Goal: Transaction & Acquisition: Purchase product/service

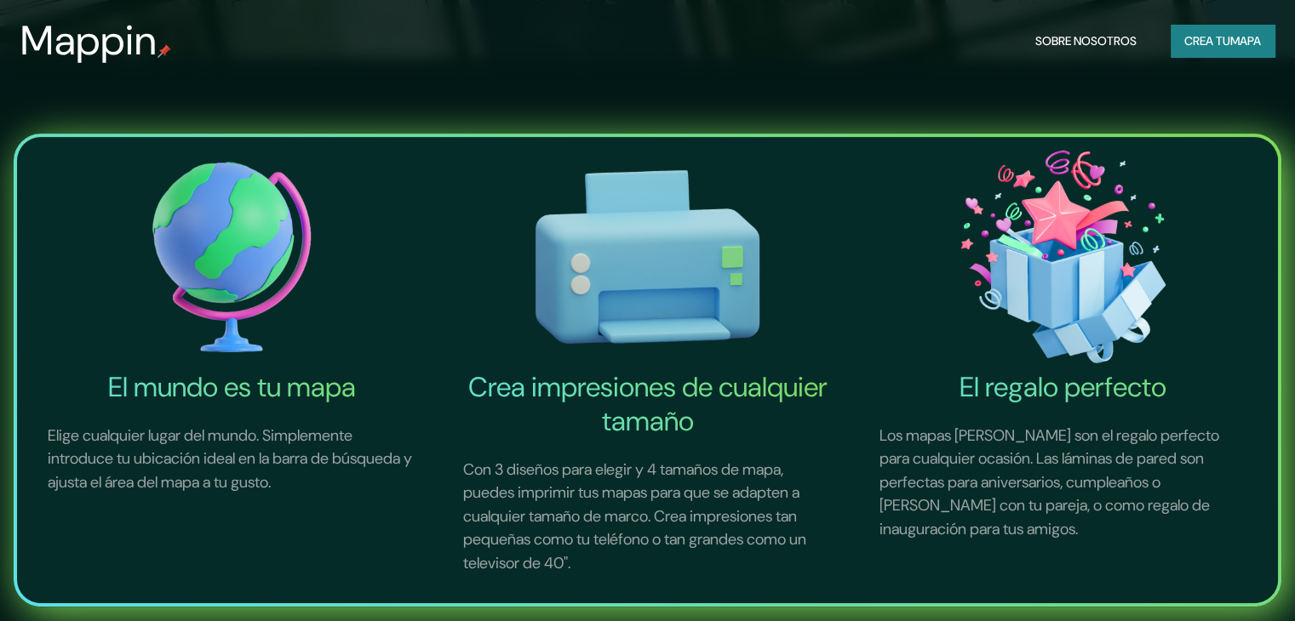
scroll to position [570, 0]
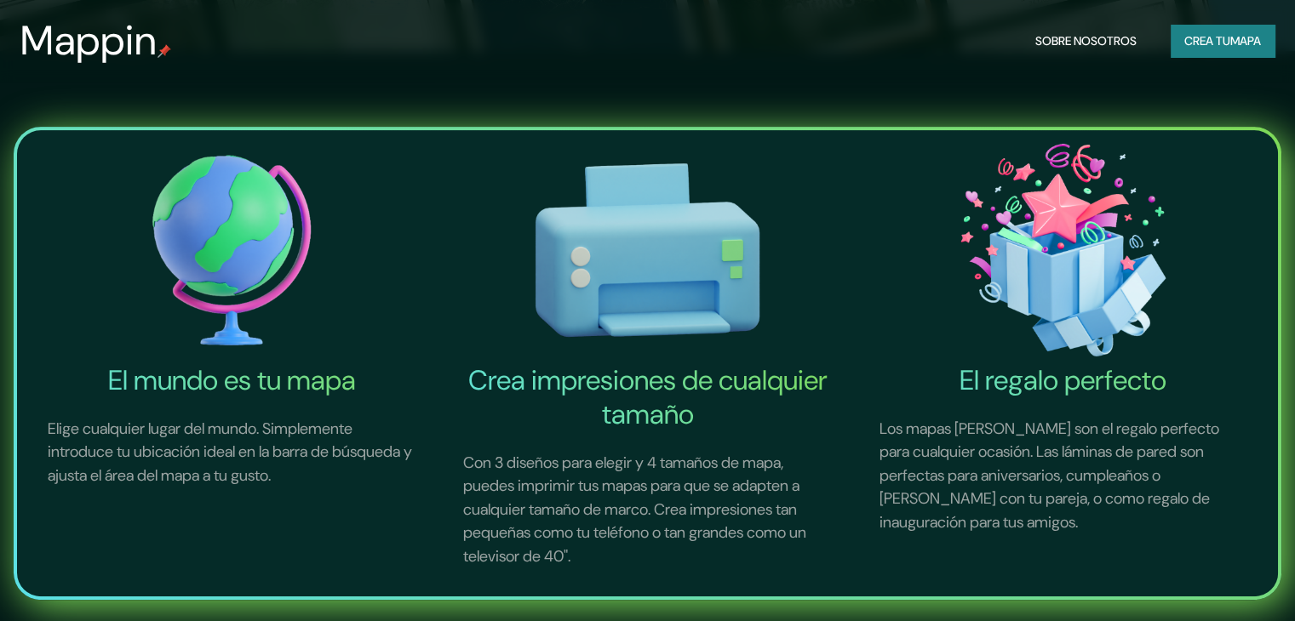
click at [243, 263] on img at bounding box center [231, 250] width 409 height 226
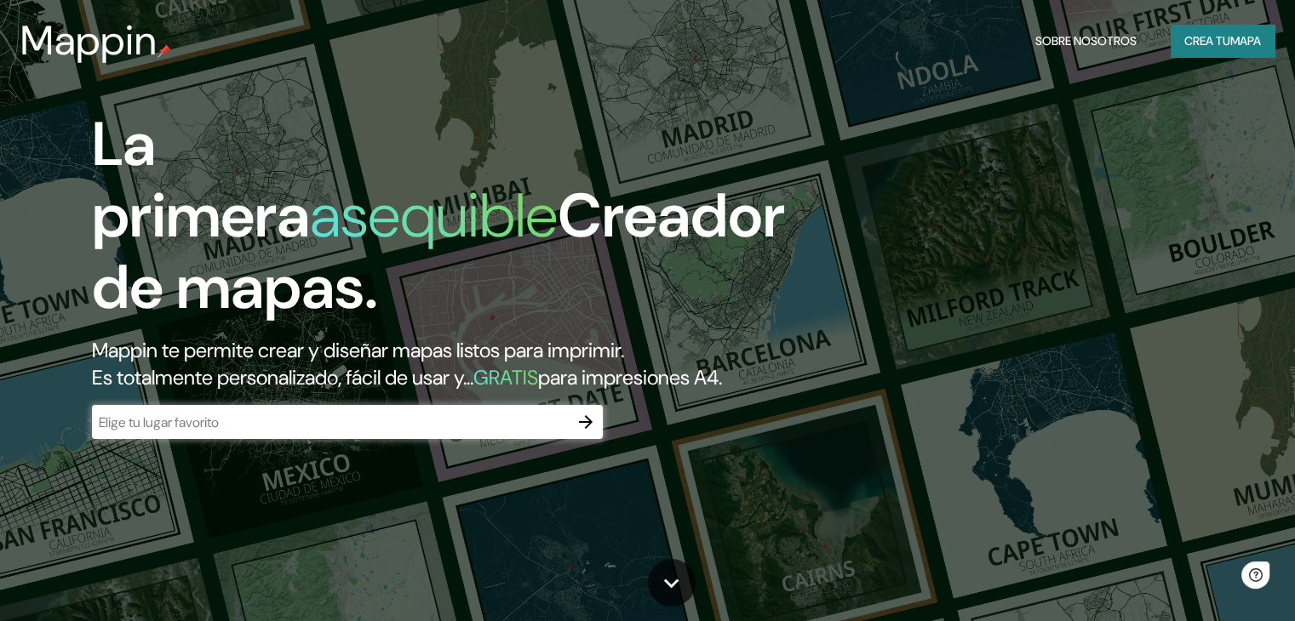
scroll to position [0, 0]
click at [213, 438] on div "​" at bounding box center [347, 422] width 511 height 34
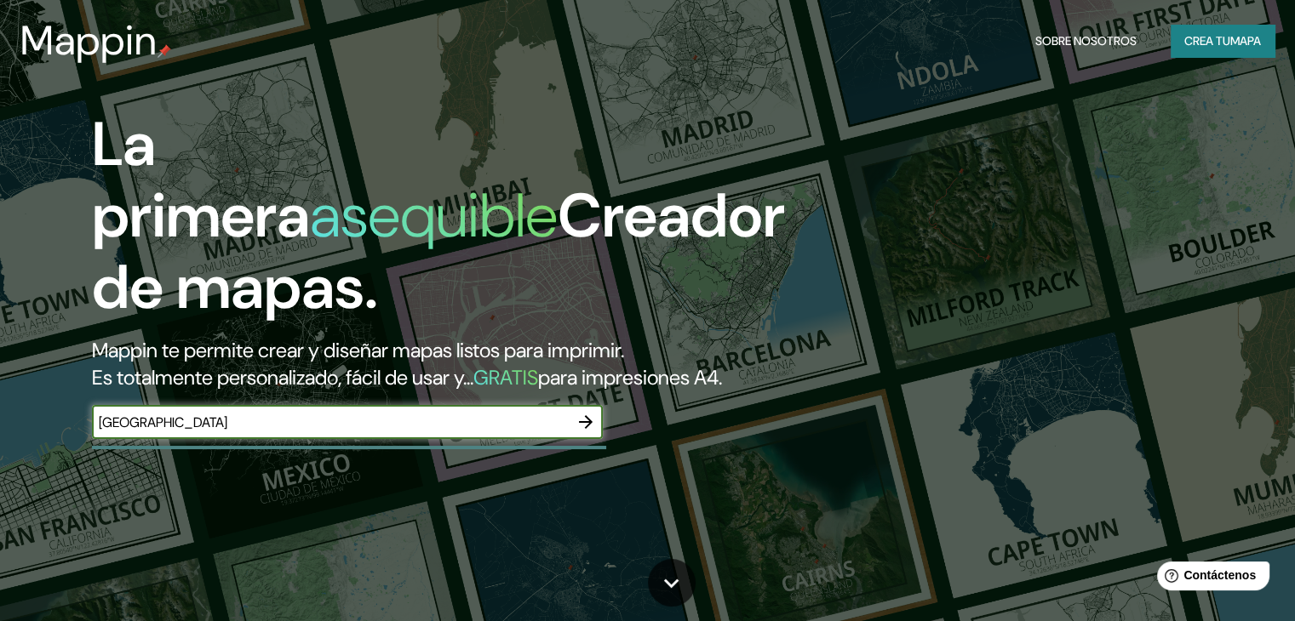
type input "CHILE"
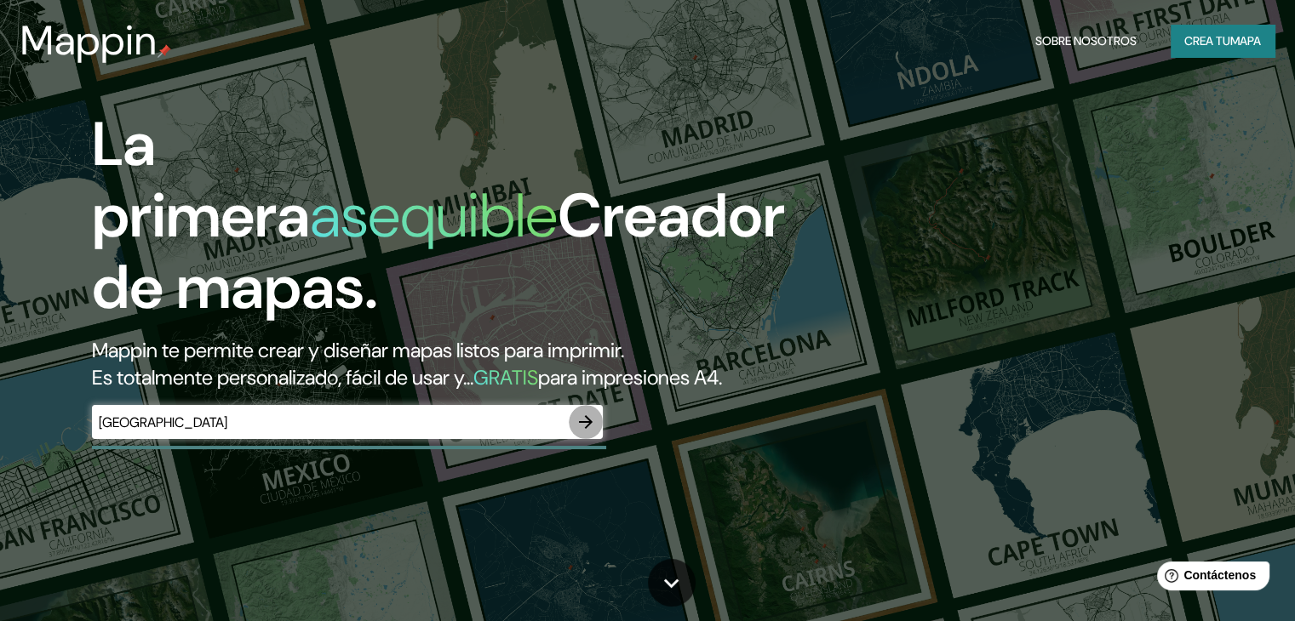
click at [582, 429] on icon "button" at bounding box center [586, 422] width 14 height 14
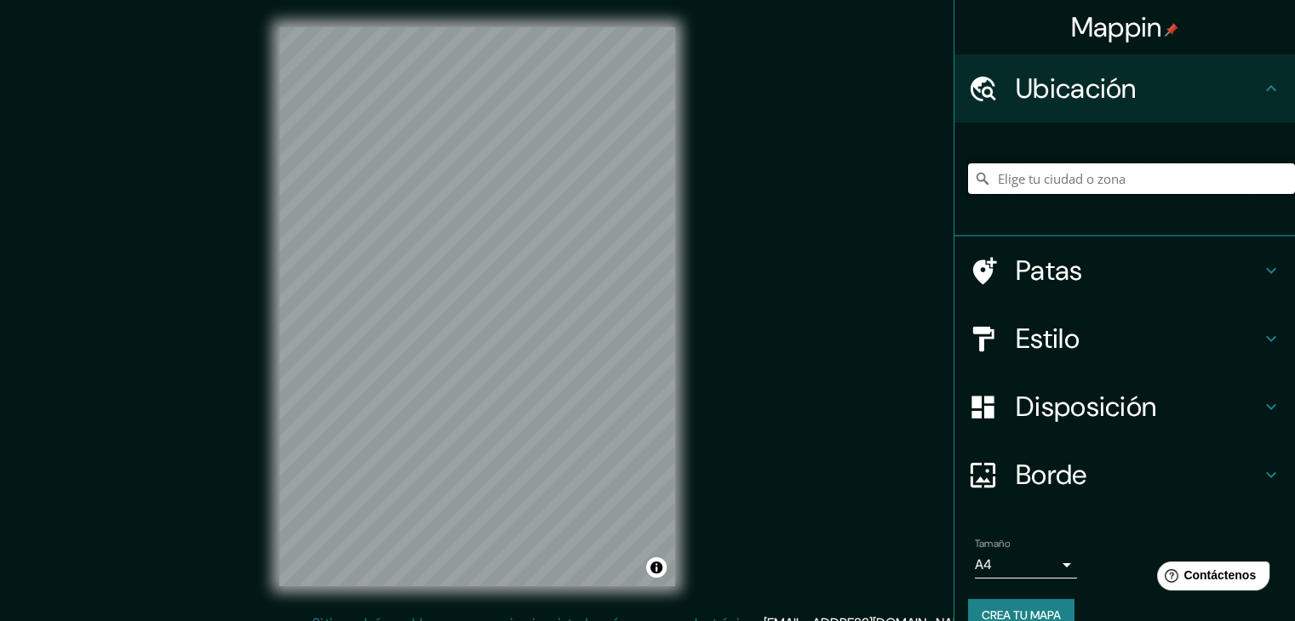
click at [1094, 179] on input "Elige tu ciudad o zona" at bounding box center [1131, 178] width 327 height 31
click at [1062, 173] on input "Elige tu ciudad o zona" at bounding box center [1131, 178] width 327 height 31
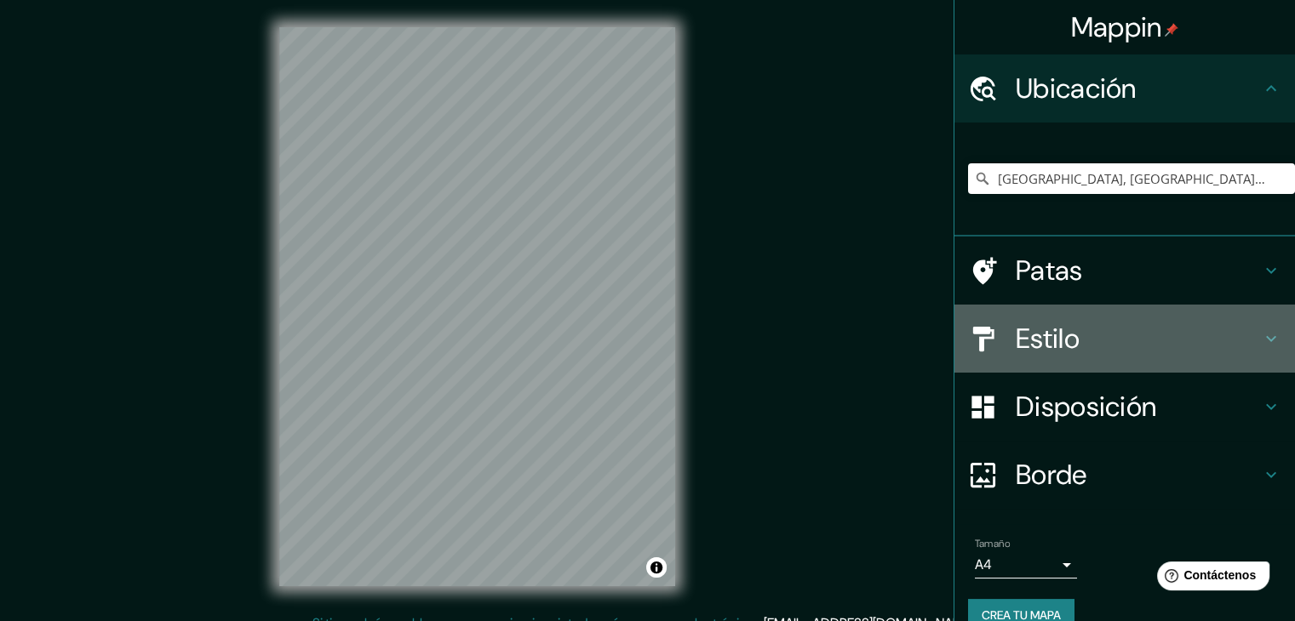
click at [1052, 340] on font "Estilo" at bounding box center [1047, 339] width 64 height 36
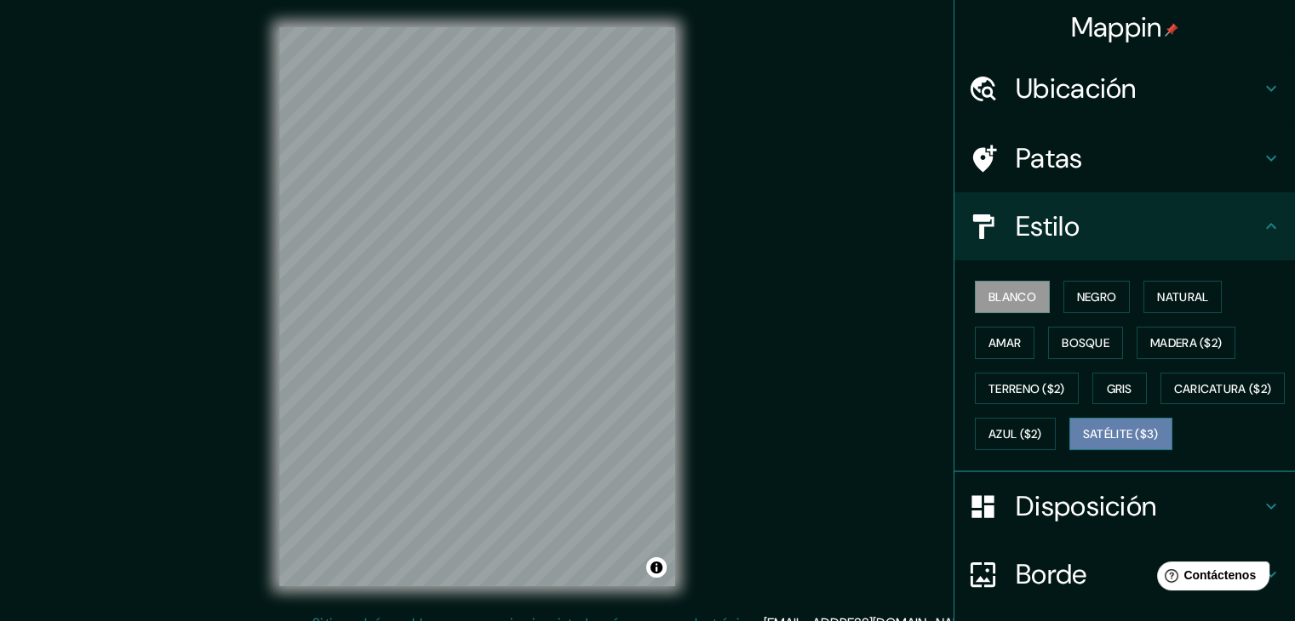
click at [1083, 443] on font "Satélite ($3)" at bounding box center [1121, 434] width 76 height 15
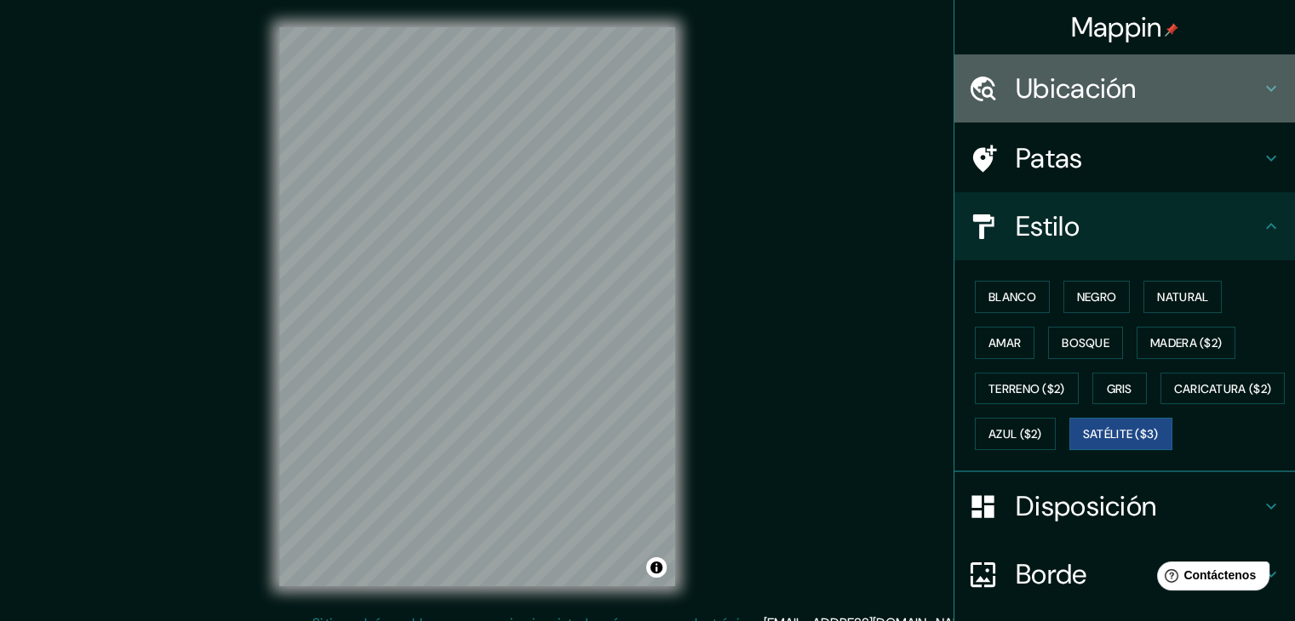
click at [1056, 78] on font "Ubicación" at bounding box center [1075, 89] width 121 height 36
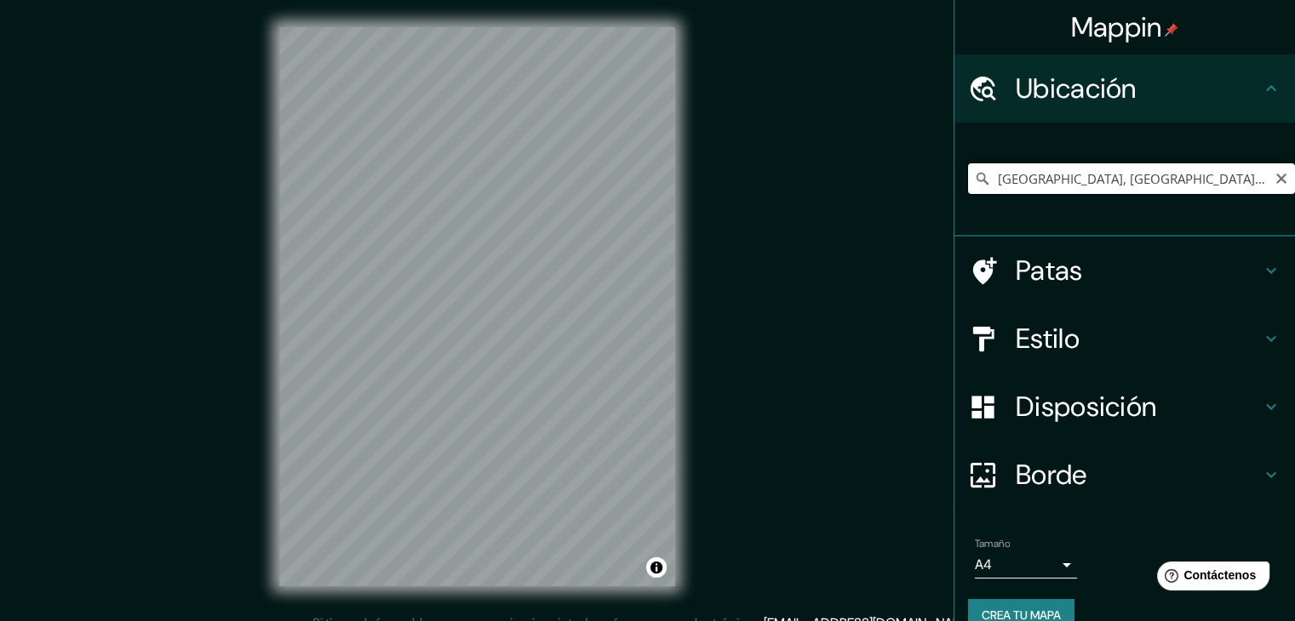
click at [981, 179] on input "[GEOGRAPHIC_DATA], [GEOGRAPHIC_DATA], [GEOGRAPHIC_DATA]" at bounding box center [1131, 178] width 327 height 31
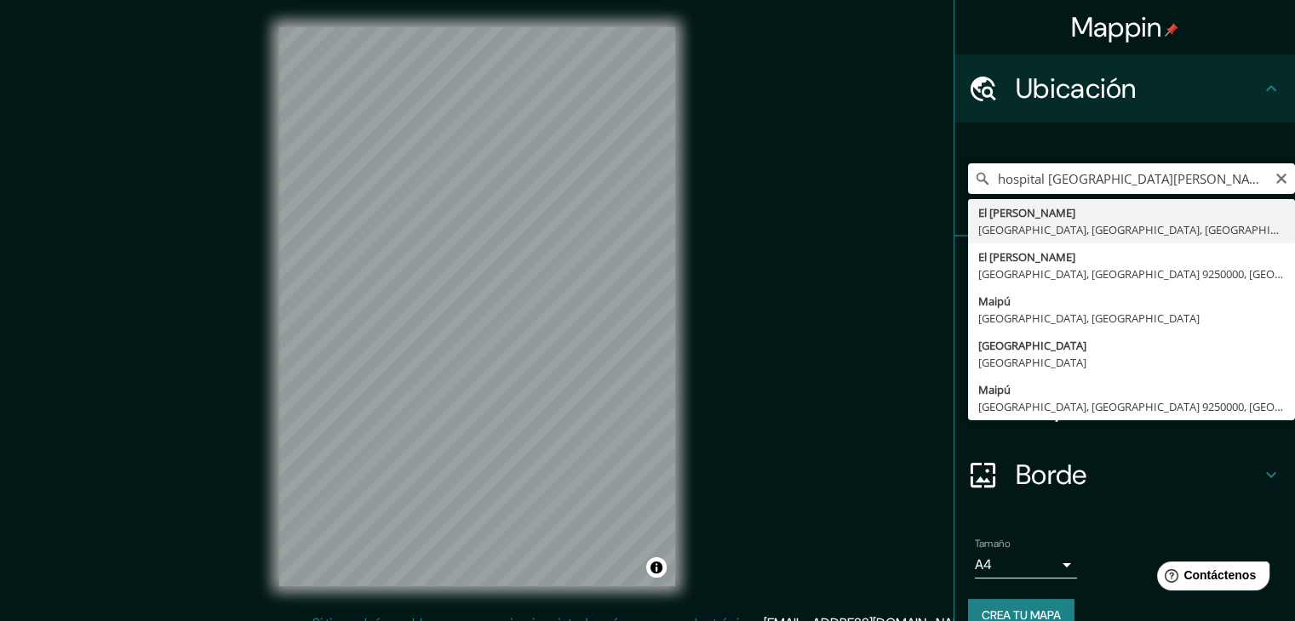
type input "El Carmen, Maipú, Región Metropolitana de Santiago, Chile"
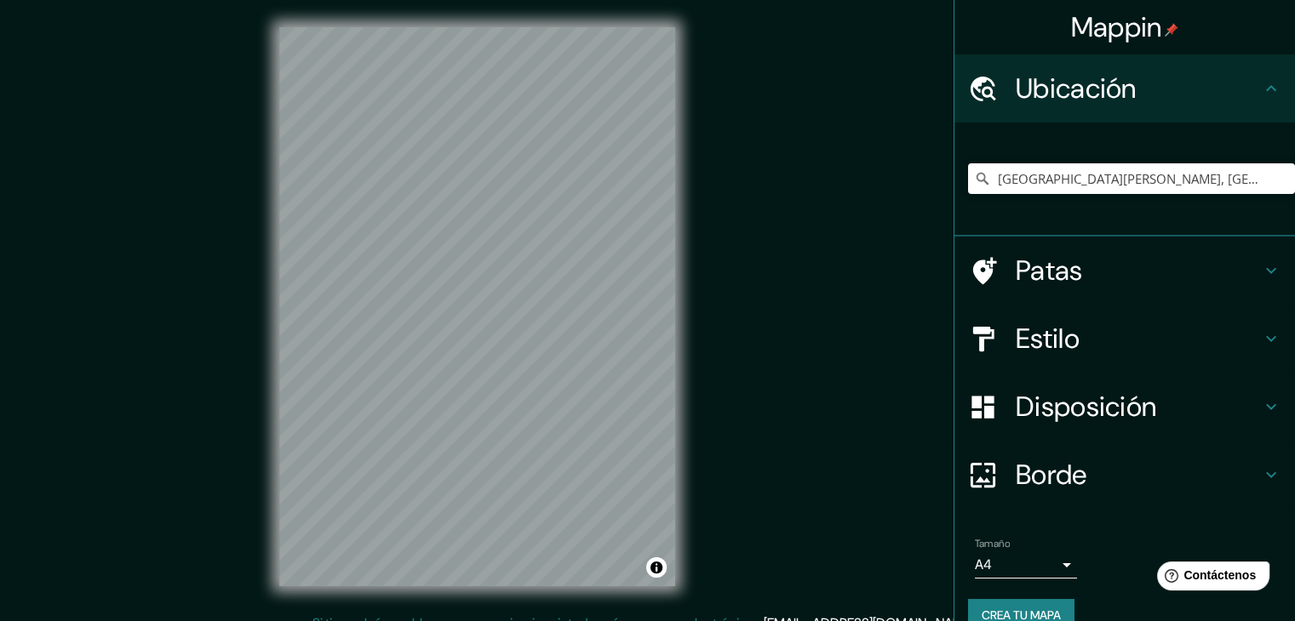
click at [723, 476] on div "Mappin Ubicación El Carmen, Maipú, Región Metropolitana de Santiago, Chile Pata…" at bounding box center [647, 320] width 1295 height 641
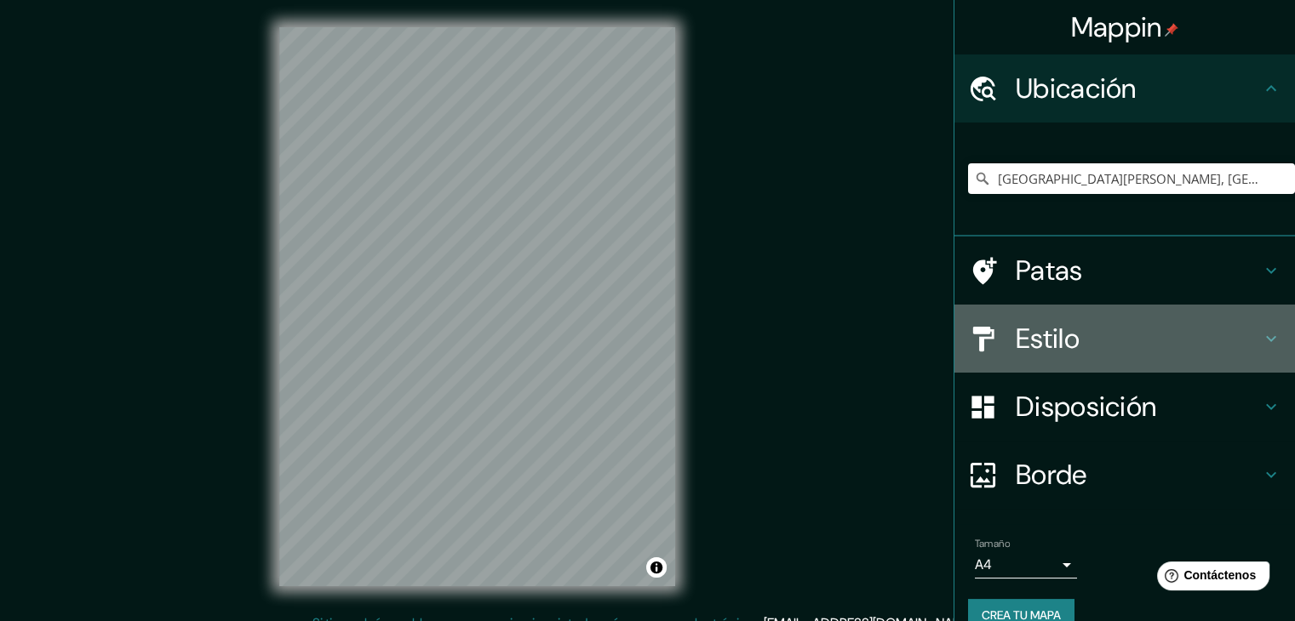
click at [1091, 363] on div "Estilo" at bounding box center [1124, 339] width 340 height 68
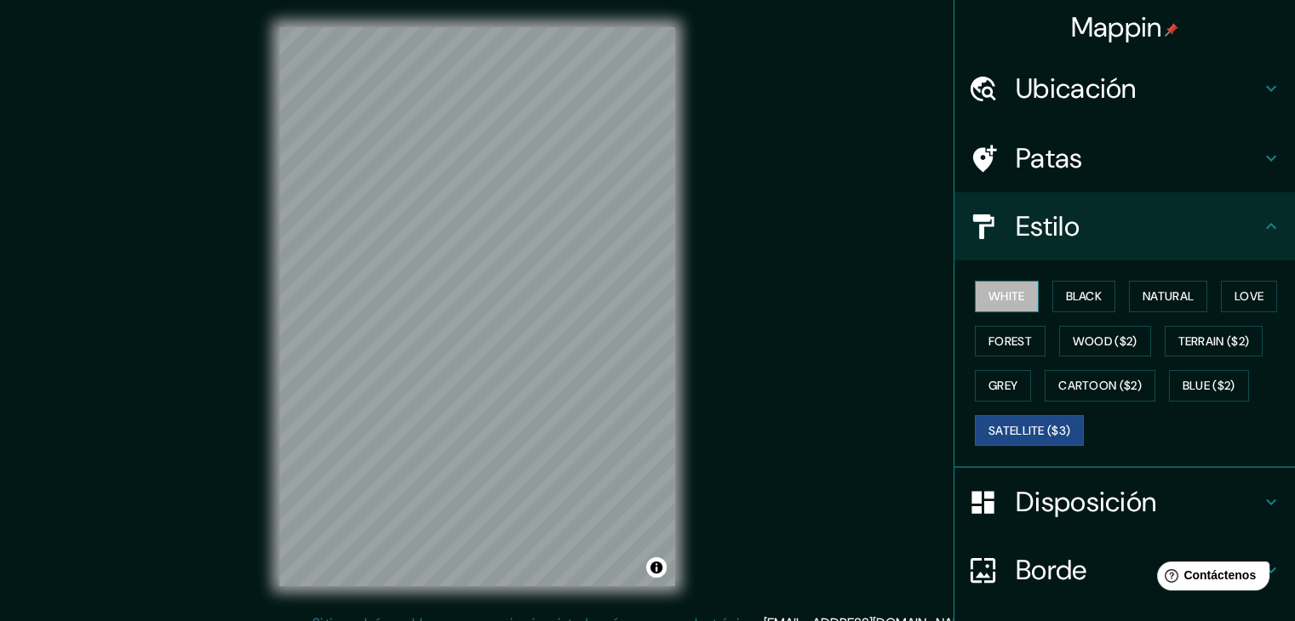
click at [994, 302] on button "White" at bounding box center [1007, 296] width 64 height 31
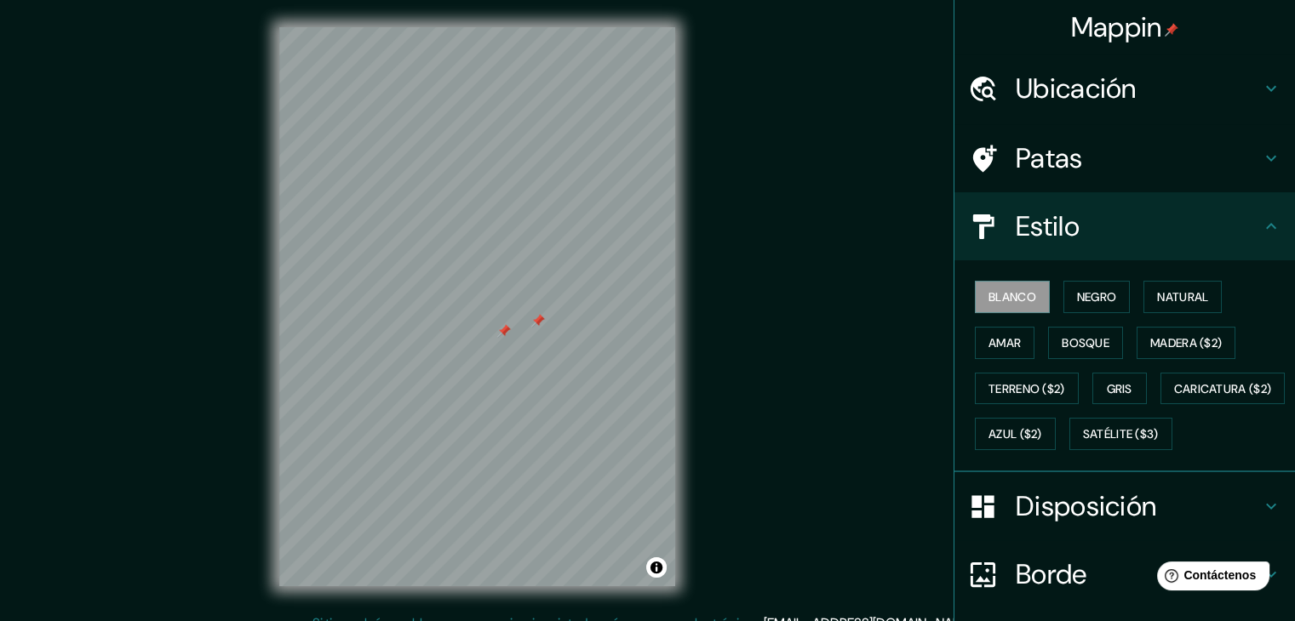
drag, startPoint x: 500, startPoint y: 332, endPoint x: 218, endPoint y: 329, distance: 282.6
click at [218, 329] on div "Mappin Ubicación El Carmen, Maipú, Región Metropolitana de Santiago, Chile Pata…" at bounding box center [647, 320] width 1295 height 641
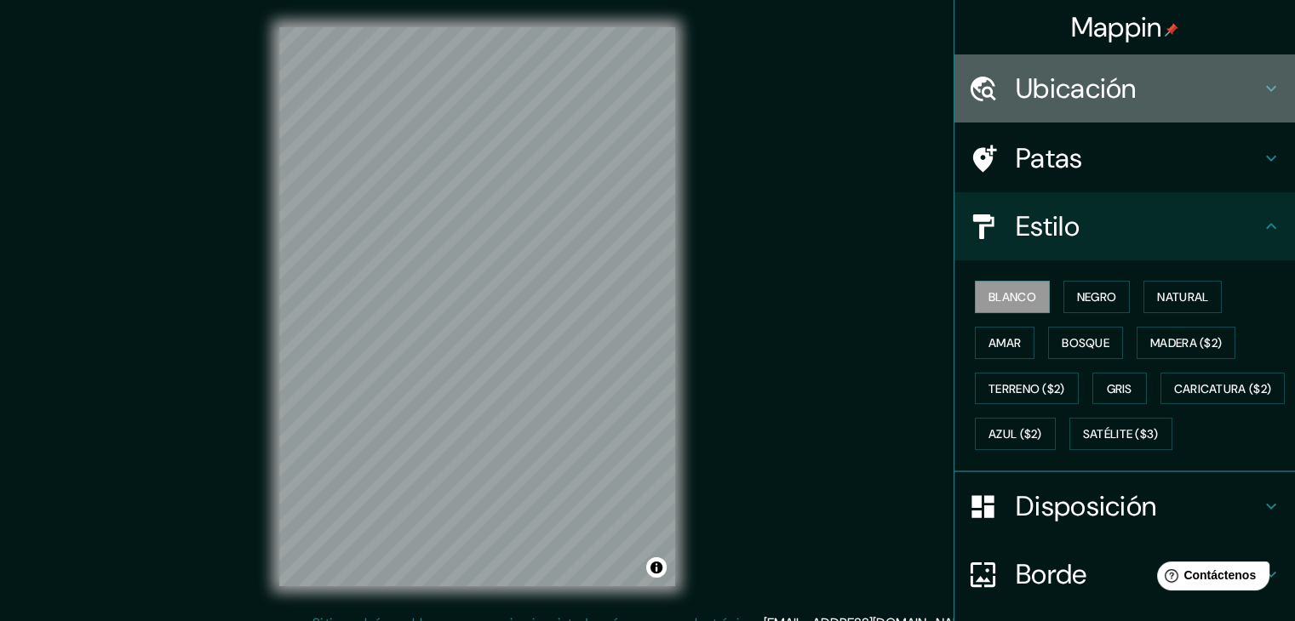
click at [1087, 101] on font "Ubicación" at bounding box center [1075, 89] width 121 height 36
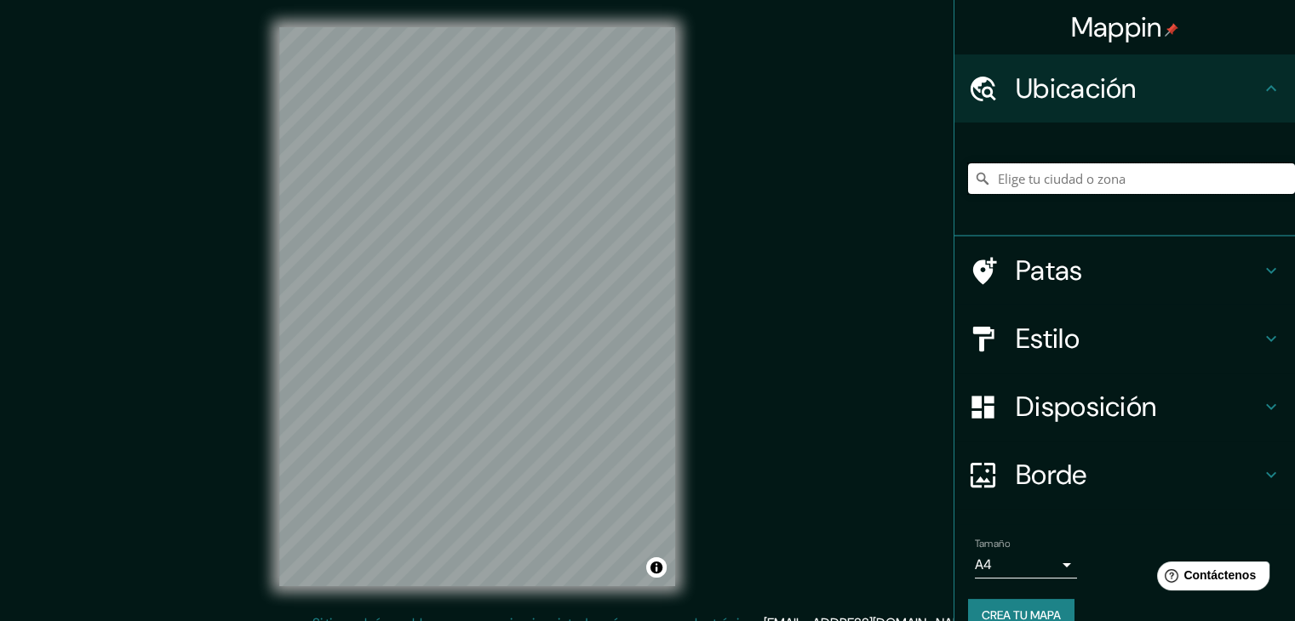
click at [1047, 171] on input "Elige tu ciudad o zona" at bounding box center [1131, 178] width 327 height 31
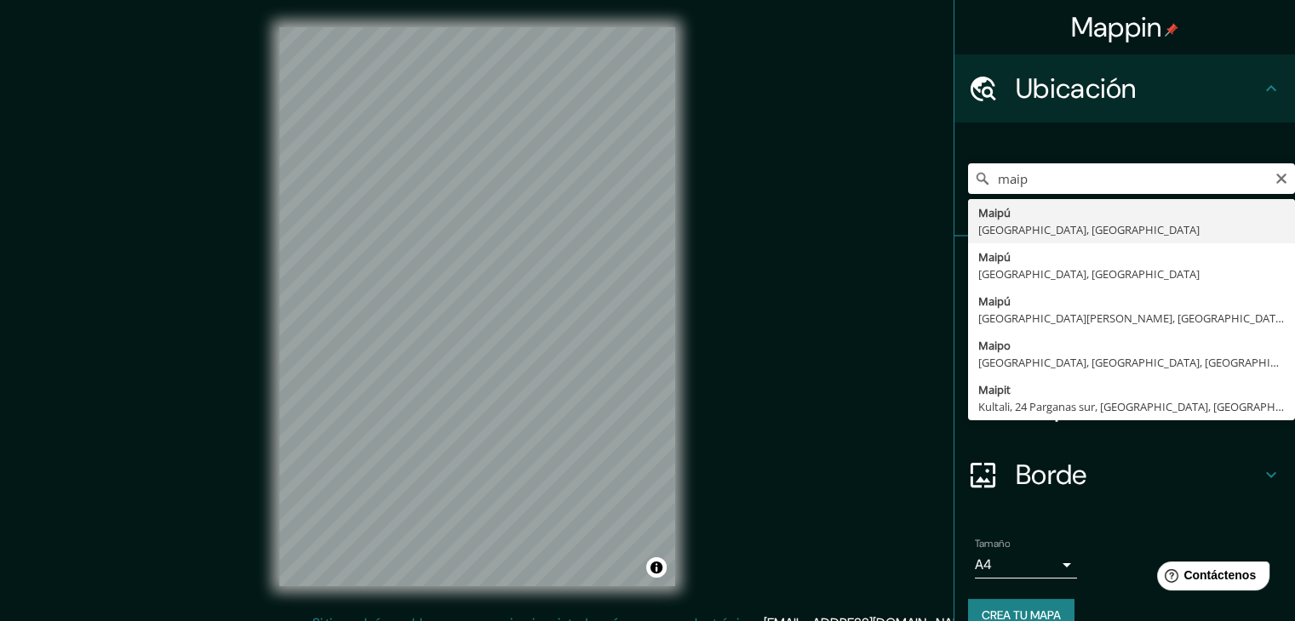
type input "[GEOGRAPHIC_DATA], [GEOGRAPHIC_DATA], [GEOGRAPHIC_DATA]"
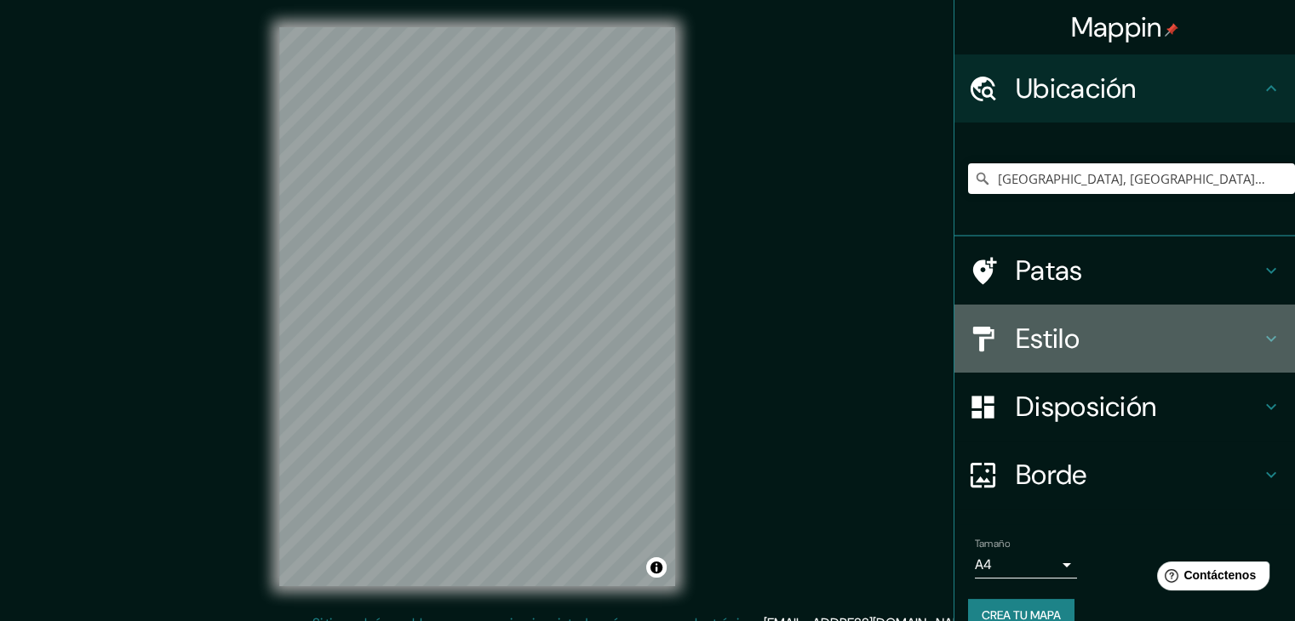
click at [1085, 348] on h4 "Estilo" at bounding box center [1137, 339] width 245 height 34
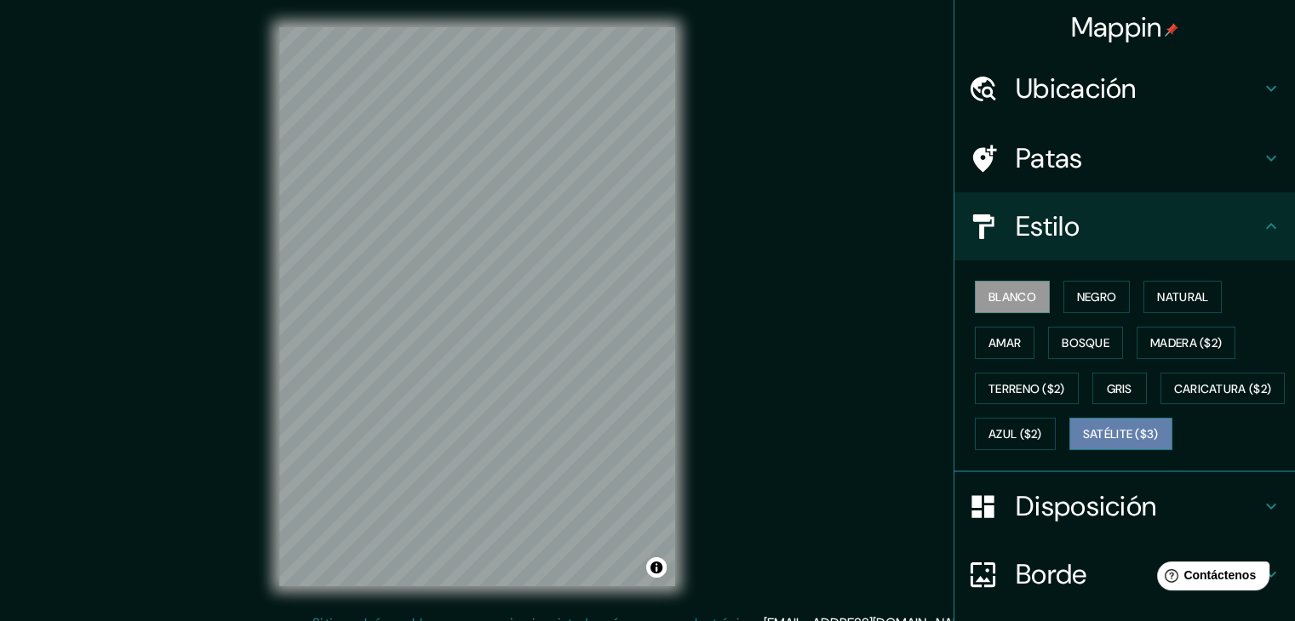
click at [1069, 450] on button "Satélite ($3)" at bounding box center [1120, 434] width 103 height 32
click at [432, 620] on html "Mappin Ubicación Maipú, Región Metropolitana de Santiago, Chile Patas Estilo Bl…" at bounding box center [647, 310] width 1295 height 621
click at [843, 251] on div "Mappin Ubicación Maipú, Región Metropolitana de Santiago, Chile Patas Estilo Bl…" at bounding box center [647, 320] width 1295 height 641
click at [233, 355] on div "Mappin Ubicación Maipú, Región Metropolitana de Santiago, Chile Patas Estilo Bl…" at bounding box center [647, 320] width 1295 height 641
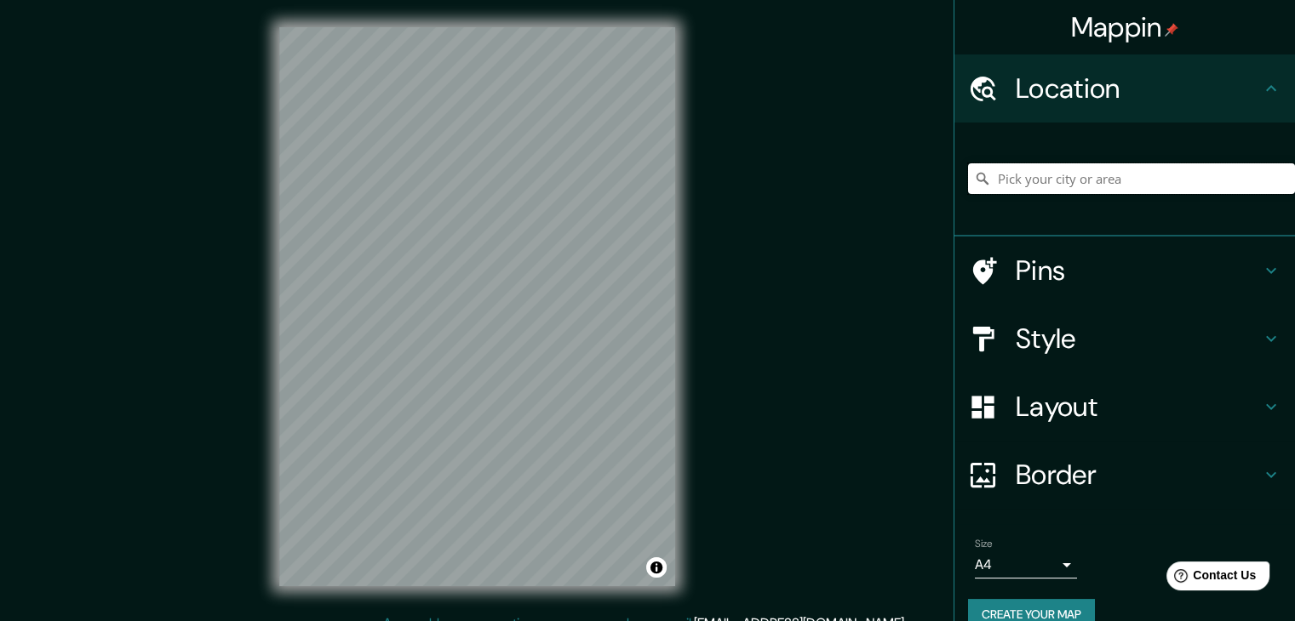
click at [1021, 172] on input "Pick your city or area" at bounding box center [1131, 178] width 327 height 31
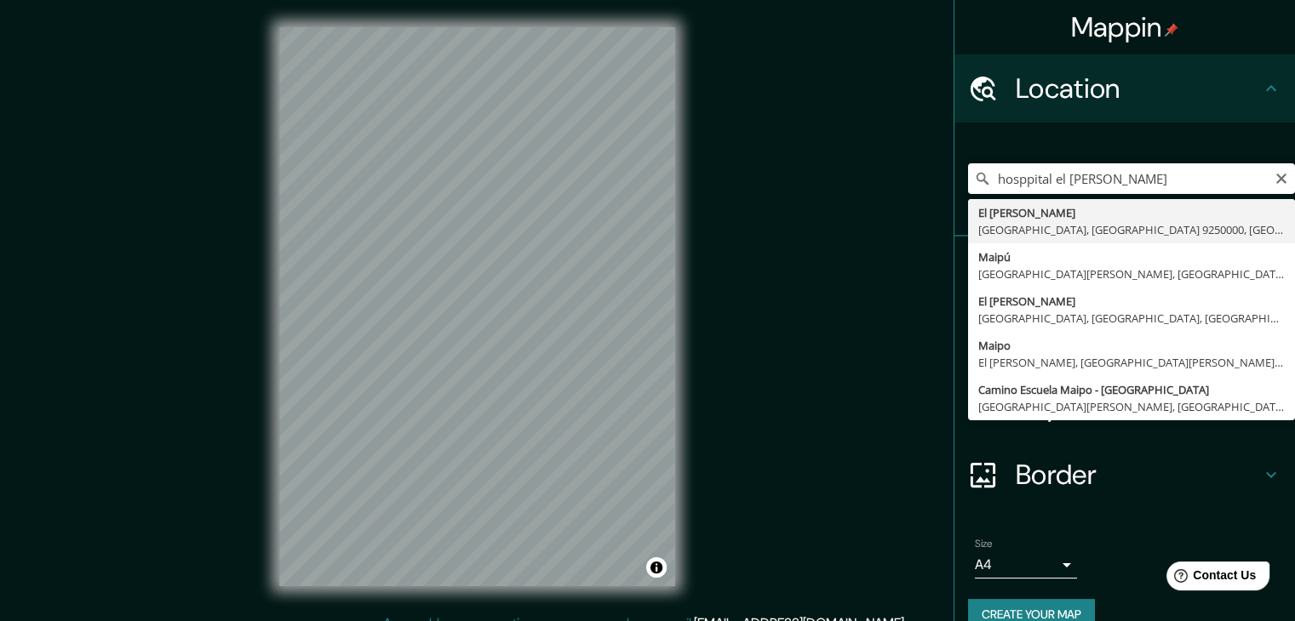
type input "[GEOGRAPHIC_DATA][PERSON_NAME], [GEOGRAPHIC_DATA], [GEOGRAPHIC_DATA] 9250000, […"
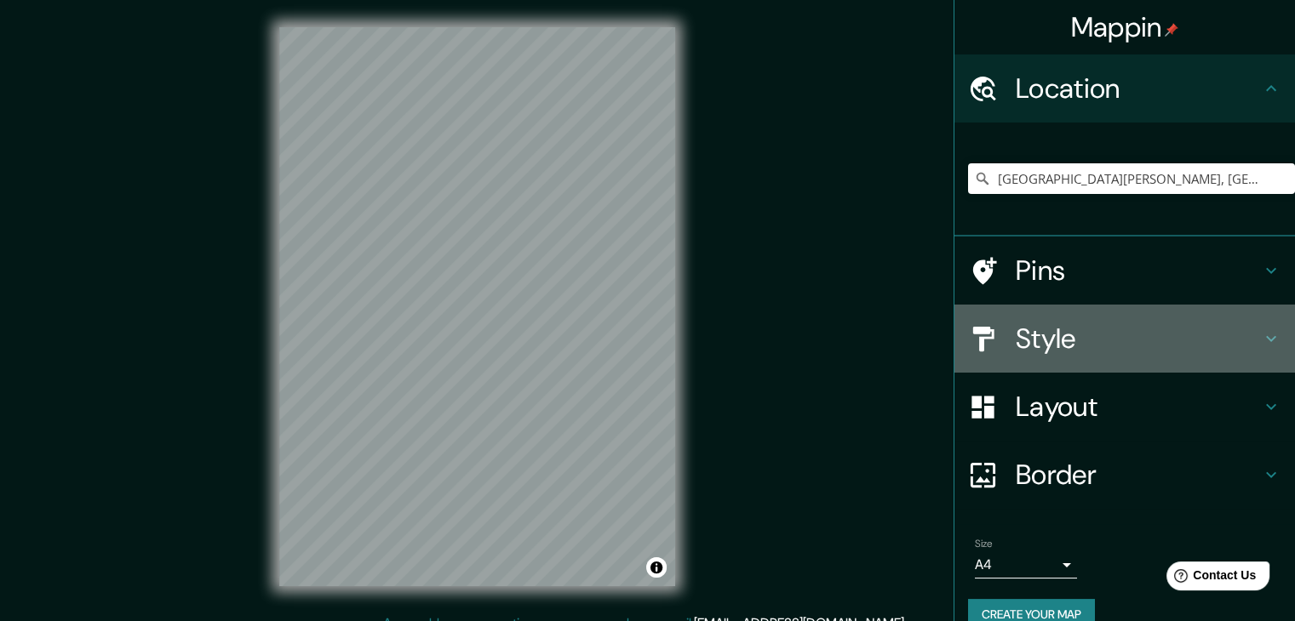
click at [1089, 357] on div "Style" at bounding box center [1124, 339] width 340 height 68
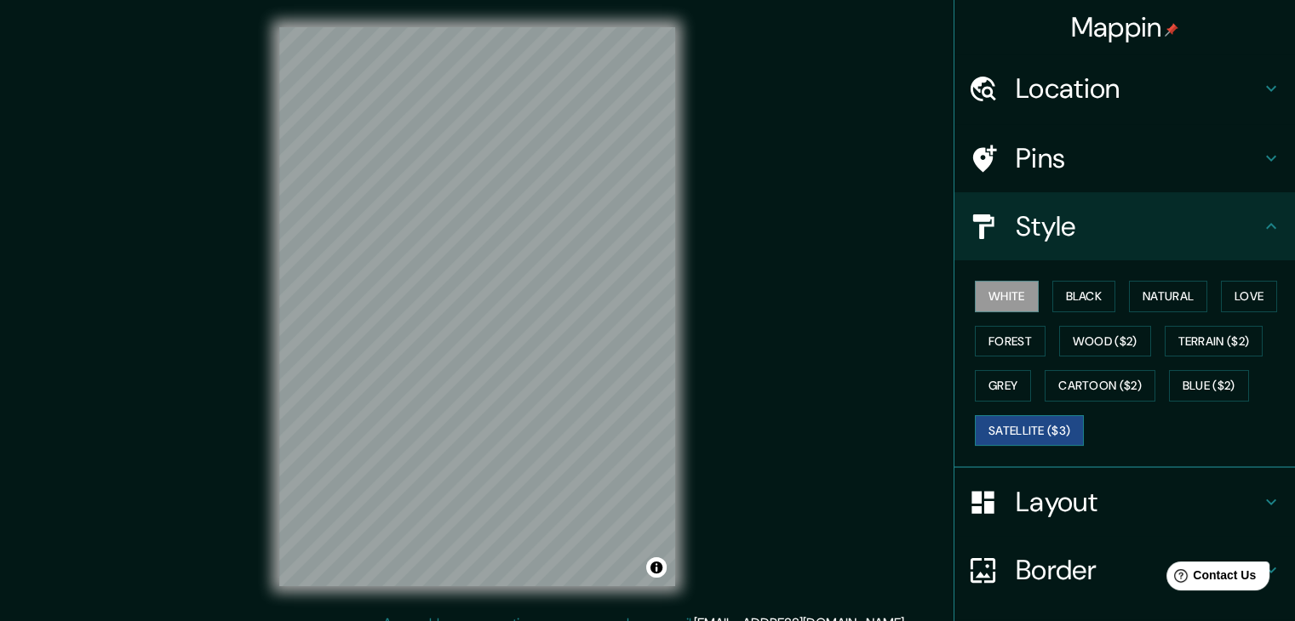
click at [1035, 430] on button "Satellite ($3)" at bounding box center [1029, 430] width 109 height 31
click at [996, 290] on button "White" at bounding box center [1007, 296] width 64 height 31
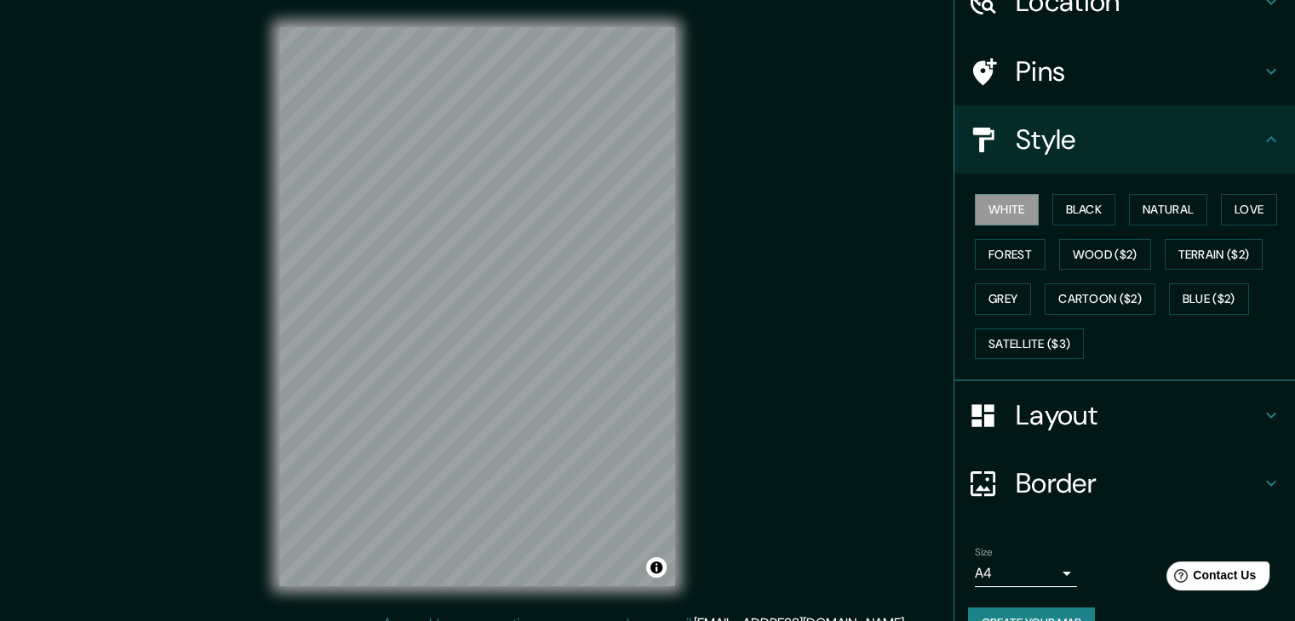
scroll to position [123, 0]
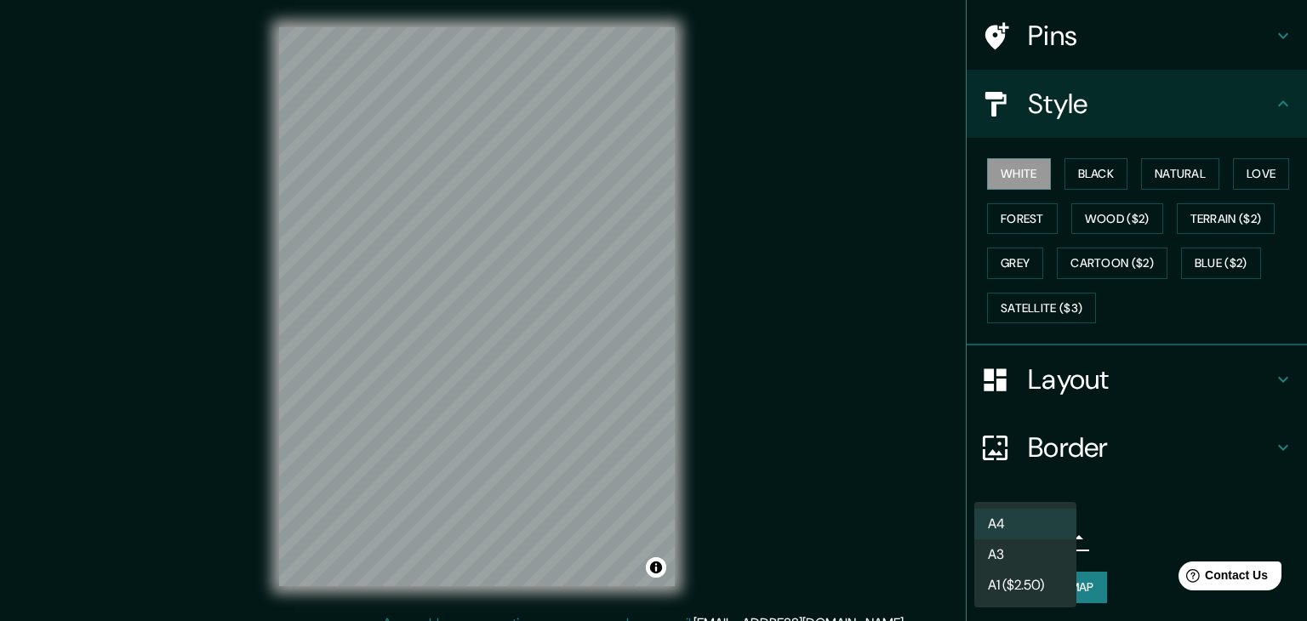
click at [1052, 542] on body "Mappin Location El Carmen, Maipú, Región Metropolitana de Santiago 9250000, Chi…" at bounding box center [653, 310] width 1307 height 621
click at [1043, 553] on li "A3" at bounding box center [1026, 555] width 102 height 31
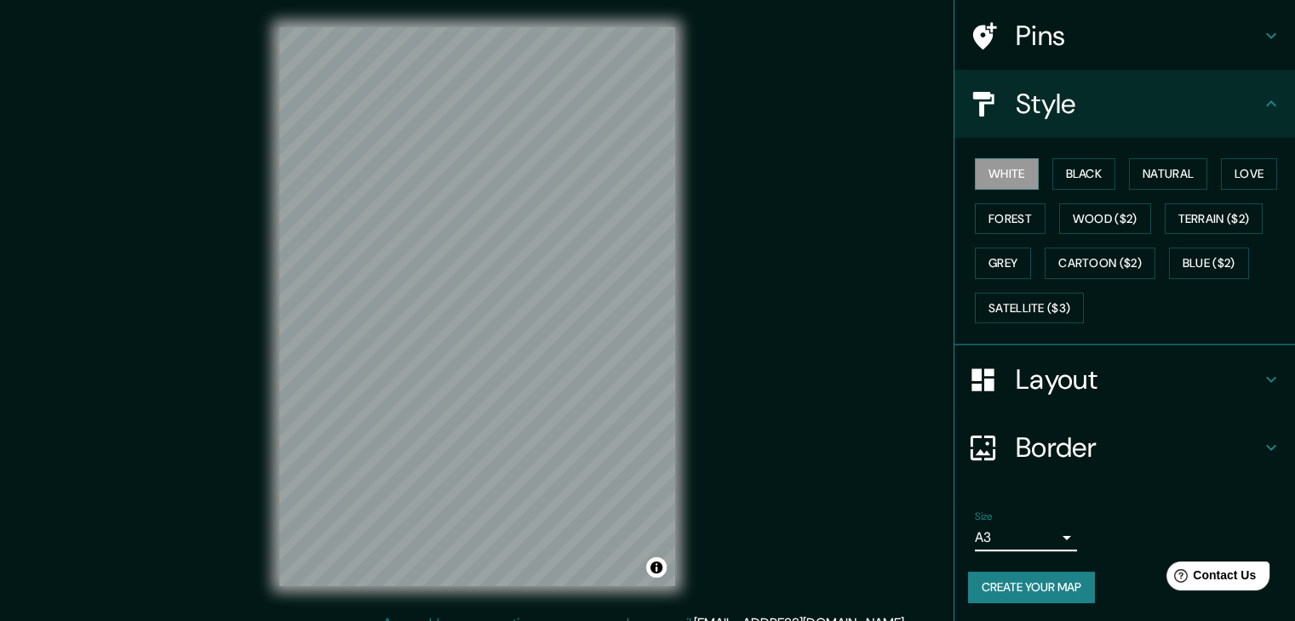
click at [1037, 589] on button "Create your map" at bounding box center [1031, 587] width 127 height 31
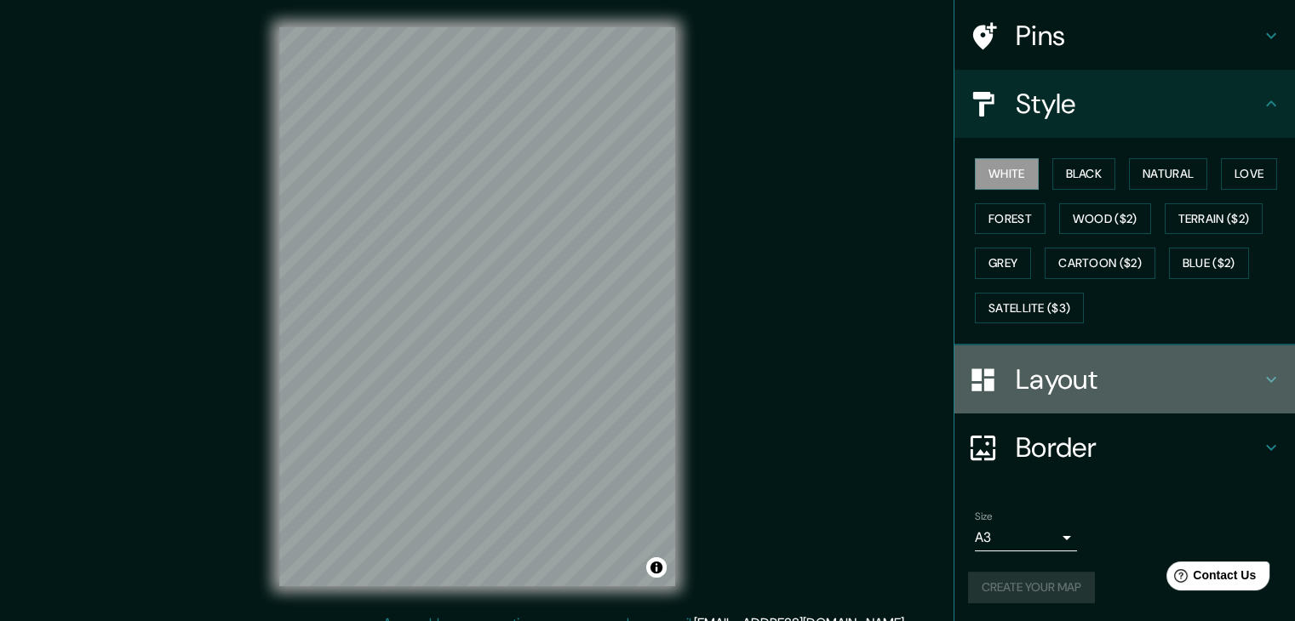
click at [1089, 403] on div "Layout" at bounding box center [1124, 380] width 340 height 68
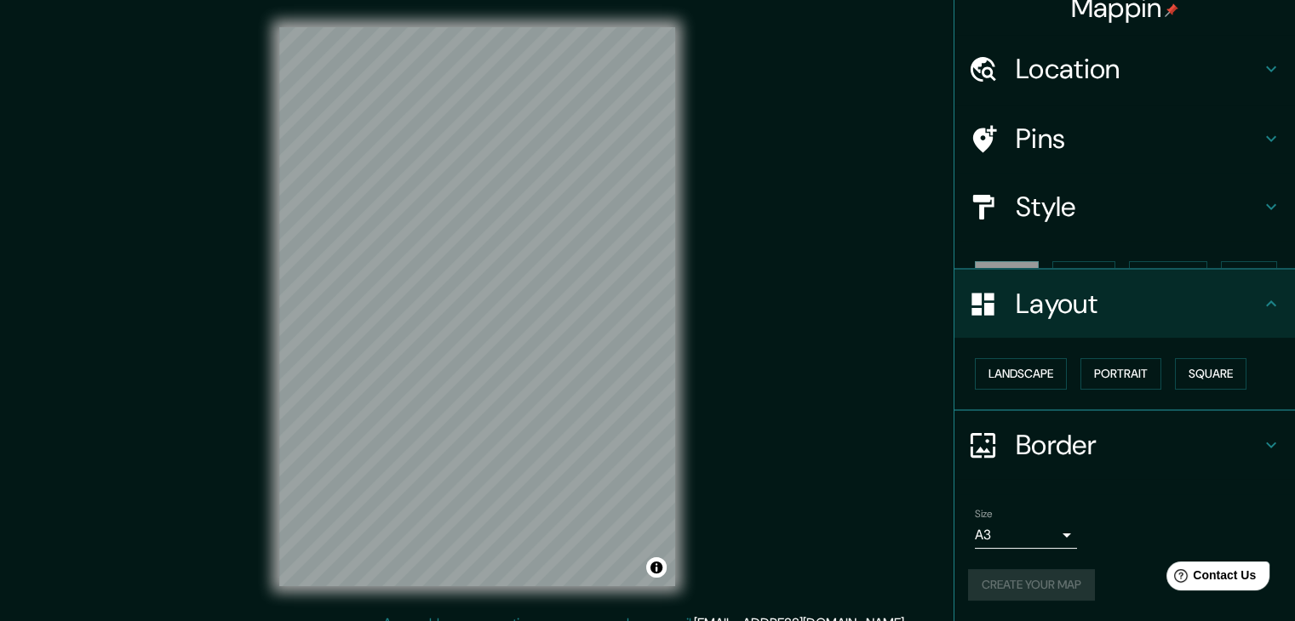
scroll to position [0, 0]
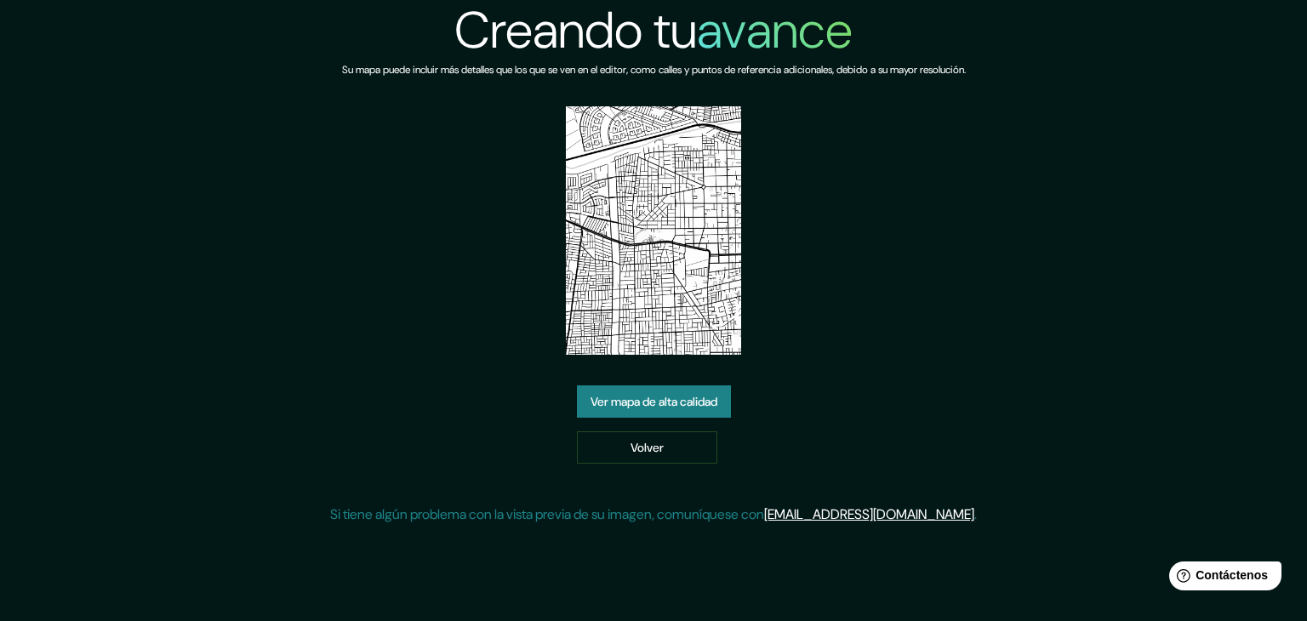
click at [679, 163] on img at bounding box center [654, 230] width 176 height 249
click at [640, 453] on font "Volver" at bounding box center [647, 447] width 33 height 15
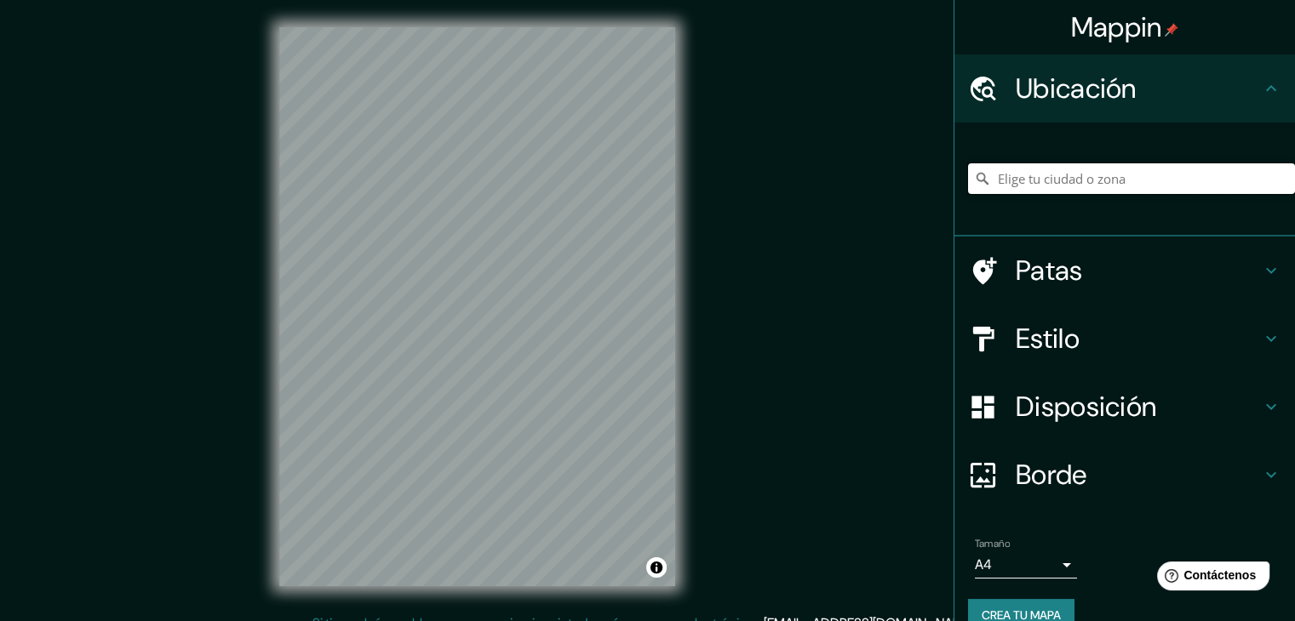
click at [1090, 183] on input "Elige tu ciudad o zona" at bounding box center [1131, 178] width 327 height 31
click at [1232, 156] on div at bounding box center [1131, 178] width 327 height 85
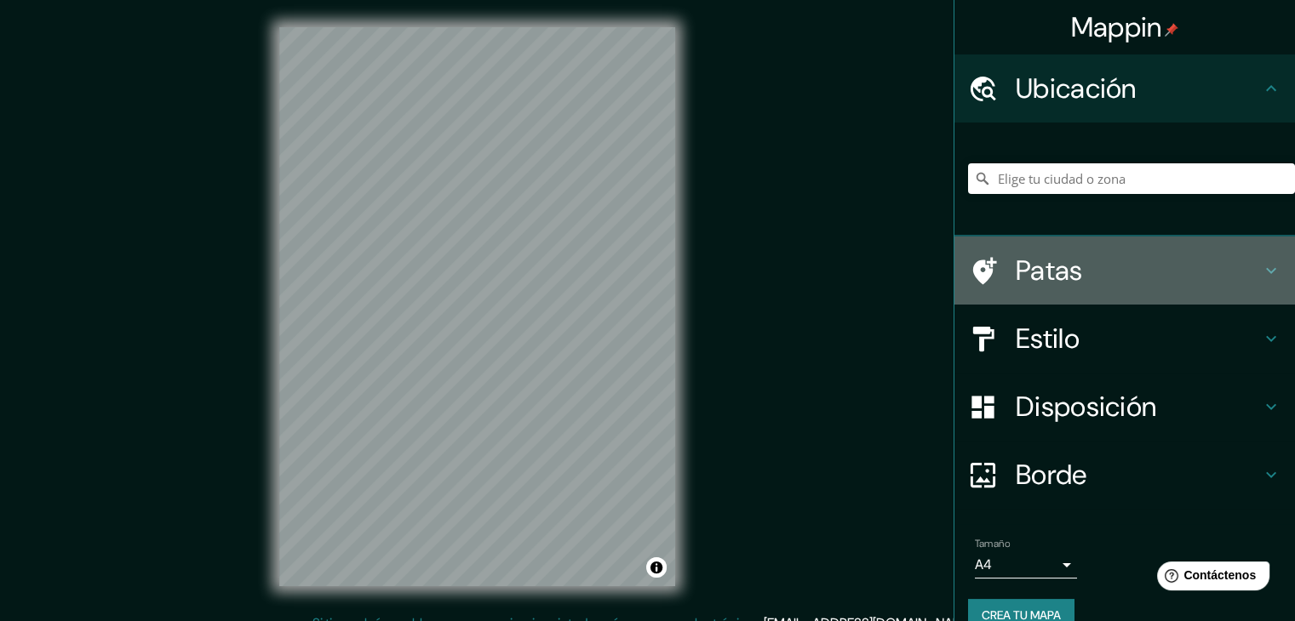
click at [1027, 256] on font "Patas" at bounding box center [1048, 271] width 67 height 36
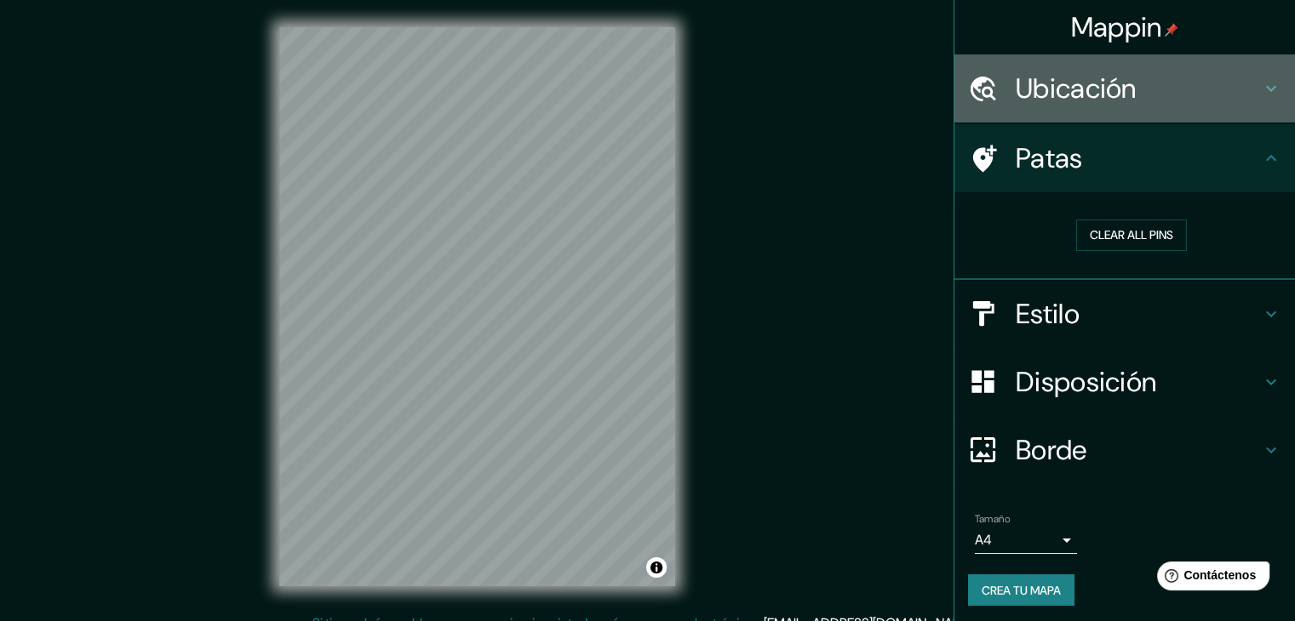
click at [1138, 113] on div "Ubicación" at bounding box center [1124, 88] width 340 height 68
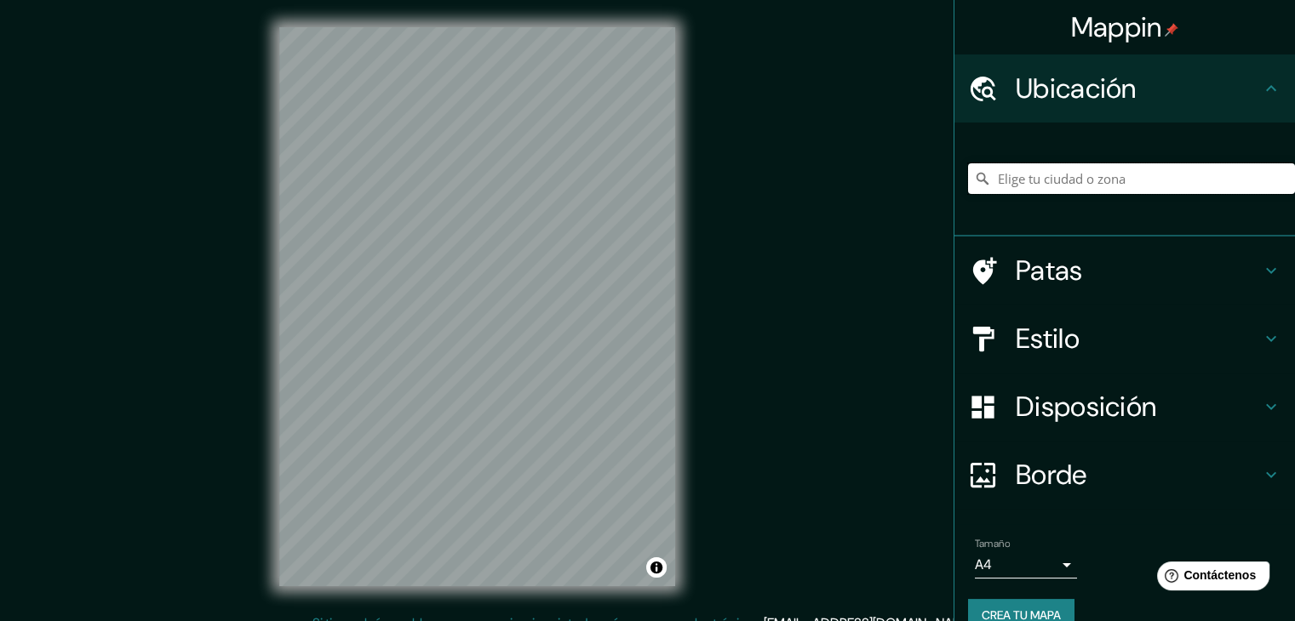
click at [1069, 188] on input "Elige tu ciudad o zona" at bounding box center [1131, 178] width 327 height 31
click at [1055, 183] on input "Elige tu ciudad o zona" at bounding box center [1131, 178] width 327 height 31
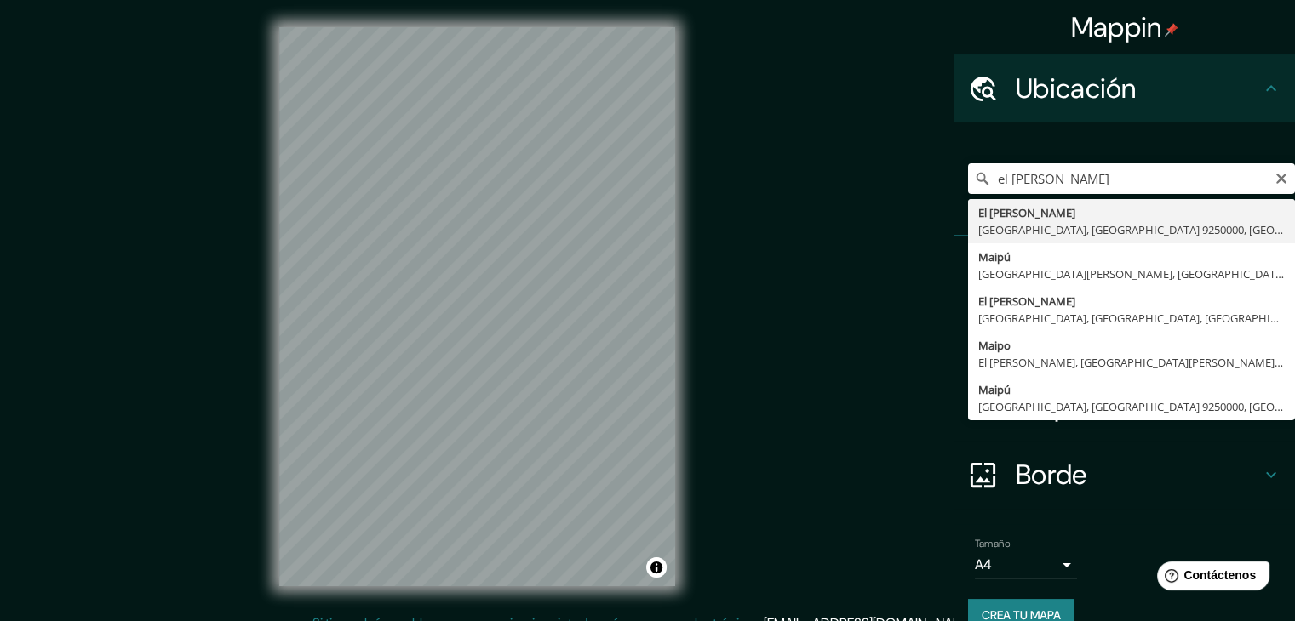
type input "[GEOGRAPHIC_DATA][PERSON_NAME], [GEOGRAPHIC_DATA], [GEOGRAPHIC_DATA] 9250000, […"
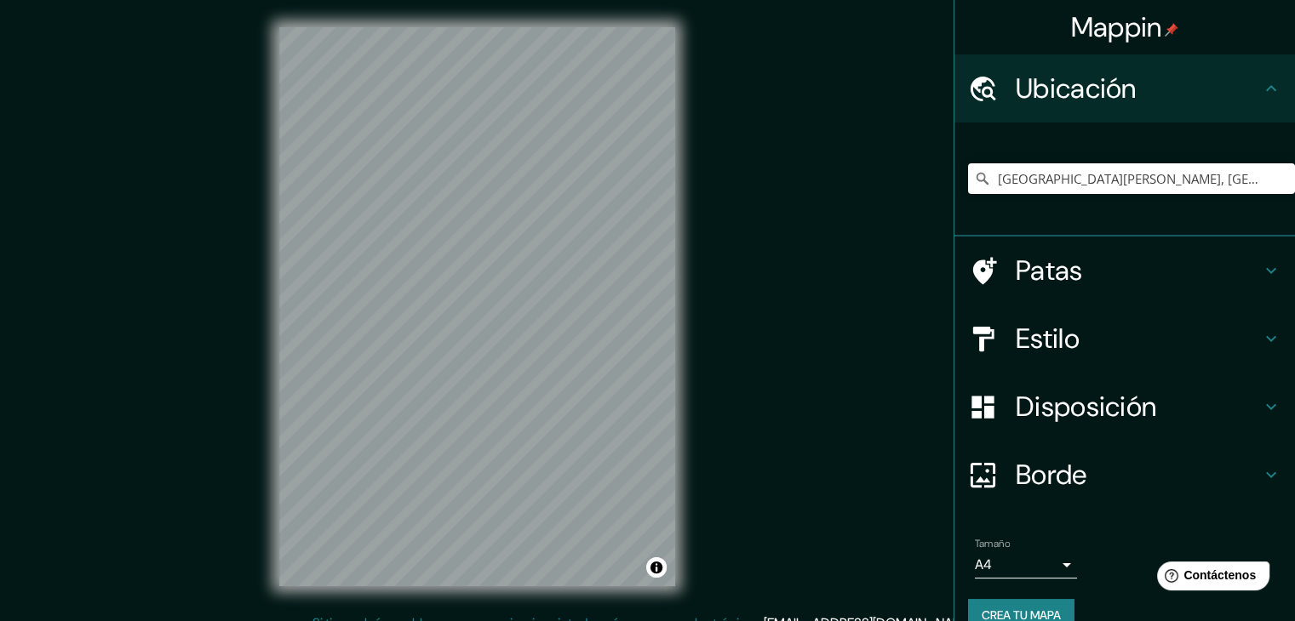
click at [833, 366] on div "Mappin Ubicación [GEOGRAPHIC_DATA][PERSON_NAME], [GEOGRAPHIC_DATA], [GEOGRAPHIC…" at bounding box center [647, 320] width 1295 height 641
click at [1117, 324] on h4 "Estilo" at bounding box center [1137, 339] width 245 height 34
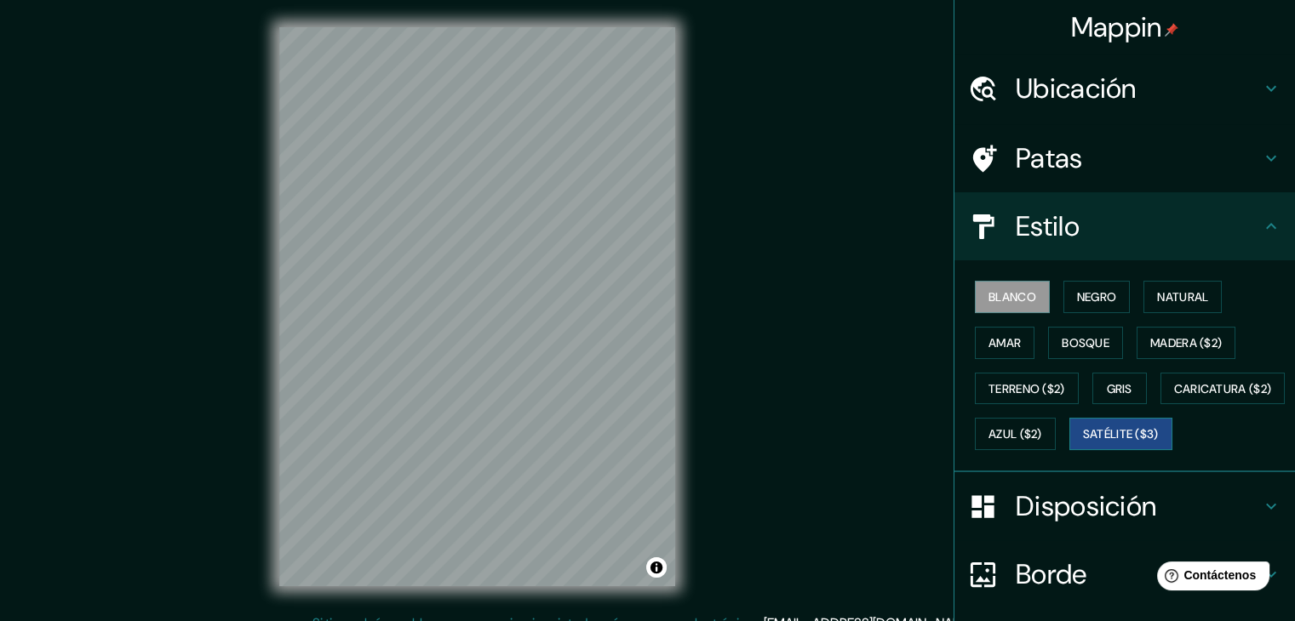
click at [1083, 443] on font "Satélite ($3)" at bounding box center [1121, 434] width 76 height 15
click at [1000, 304] on font "Blanco" at bounding box center [1012, 297] width 48 height 22
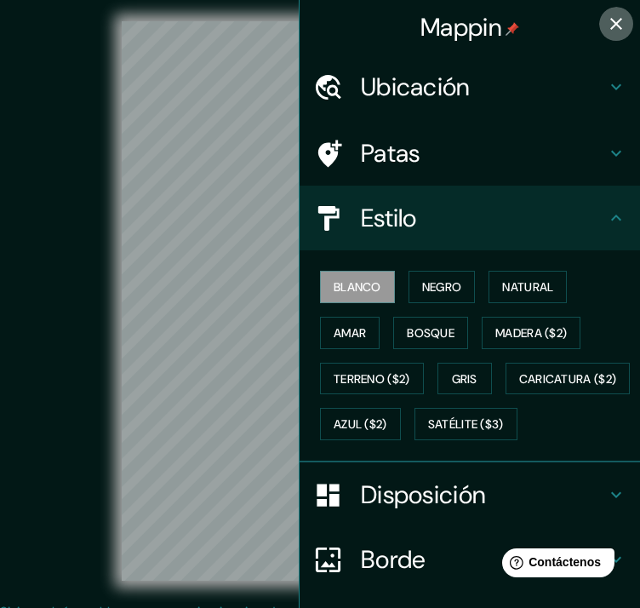
click at [610, 27] on icon "button" at bounding box center [616, 24] width 12 height 12
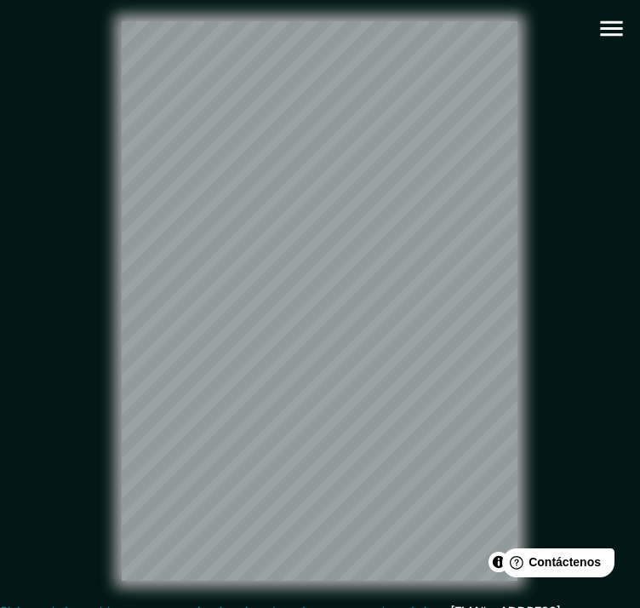
click at [596, 354] on div "© Mapbox © OpenStreetMap Improve this map" at bounding box center [320, 300] width 576 height 547
click at [627, 346] on div "© Mapbox © OpenStreetMap Improve this map" at bounding box center [320, 301] width 631 height 602
